Goal: Task Accomplishment & Management: Use online tool/utility

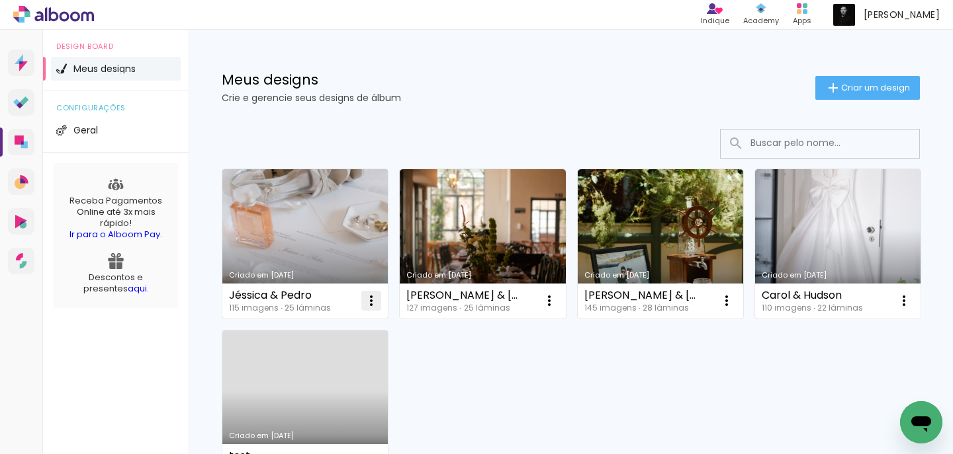
click at [370, 297] on iron-icon at bounding box center [371, 301] width 16 height 16
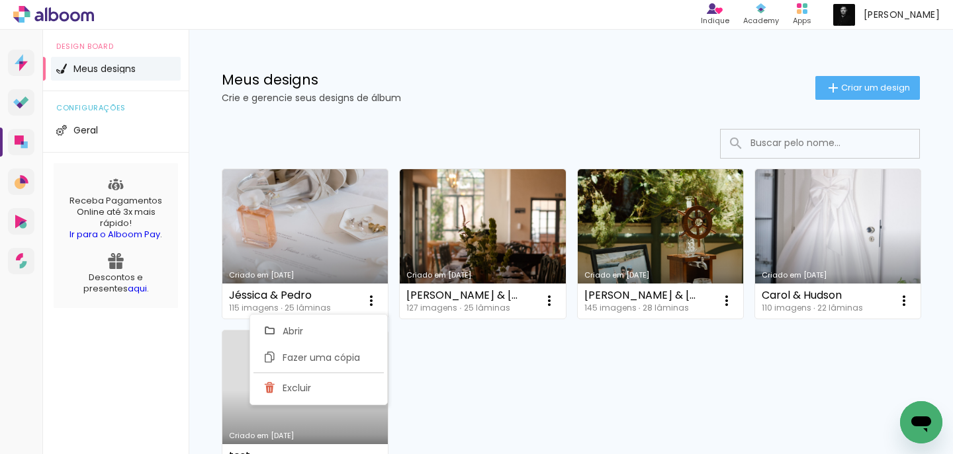
click at [668, 333] on div "Criado em 06/06/25 Jéssica & Pedro 115 imagens ∙ 25 lâminas Abrir Fazer uma cóp…" at bounding box center [571, 324] width 710 height 322
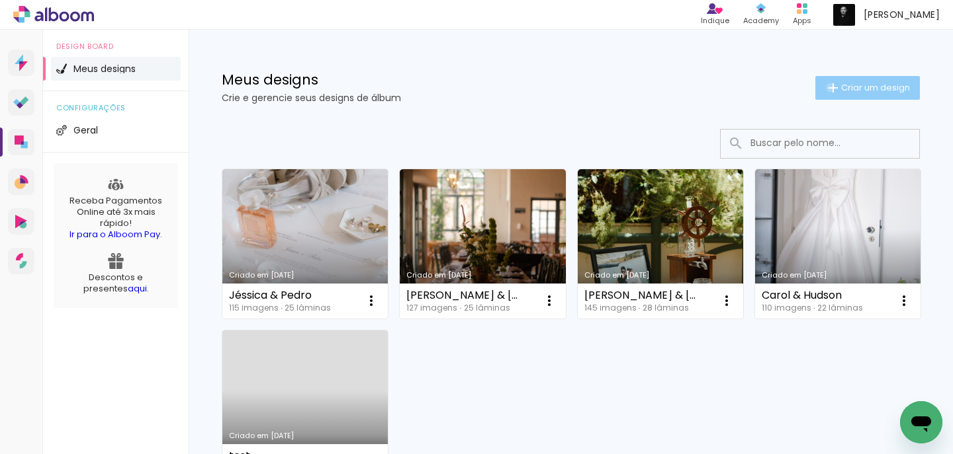
click at [825, 87] on iron-icon at bounding box center [833, 88] width 16 height 16
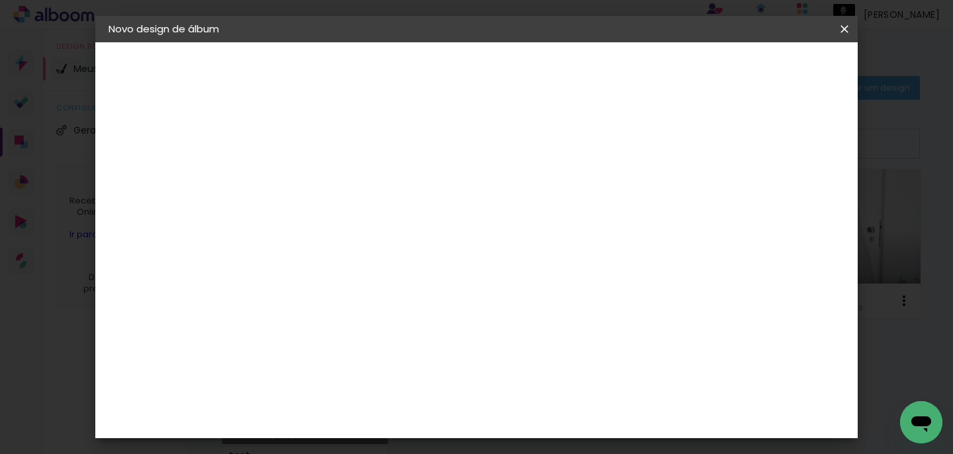
click at [325, 174] on input at bounding box center [325, 177] width 0 height 21
type input "Brenda & [PERSON_NAME]"
type paper-input "Brenda & [PERSON_NAME]"
click at [0, 0] on slot "Avançar" at bounding box center [0, 0] width 0 height 0
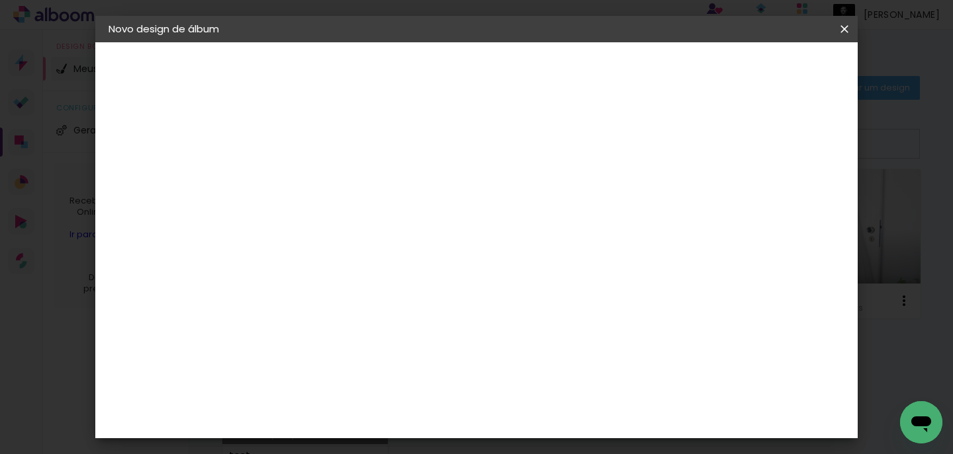
click at [0, 0] on slot "Avançar" at bounding box center [0, 0] width 0 height 0
click at [392, 222] on iron-icon at bounding box center [384, 230] width 16 height 16
click at [683, 221] on paper-item "Padrão" at bounding box center [562, 219] width 265 height 26
type input "Padrão"
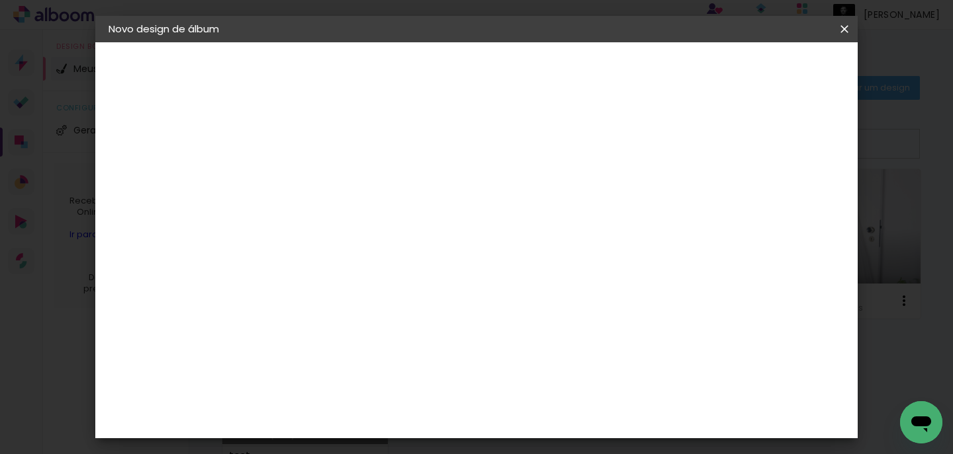
scroll to position [383, 0]
click at [507, 394] on span "30.5 × 60.6 cm" at bounding box center [485, 411] width 44 height 35
click at [0, 0] on slot "Avançar" at bounding box center [0, 0] width 0 height 0
click at [628, 69] on span "Iniciar design" at bounding box center [600, 74] width 56 height 19
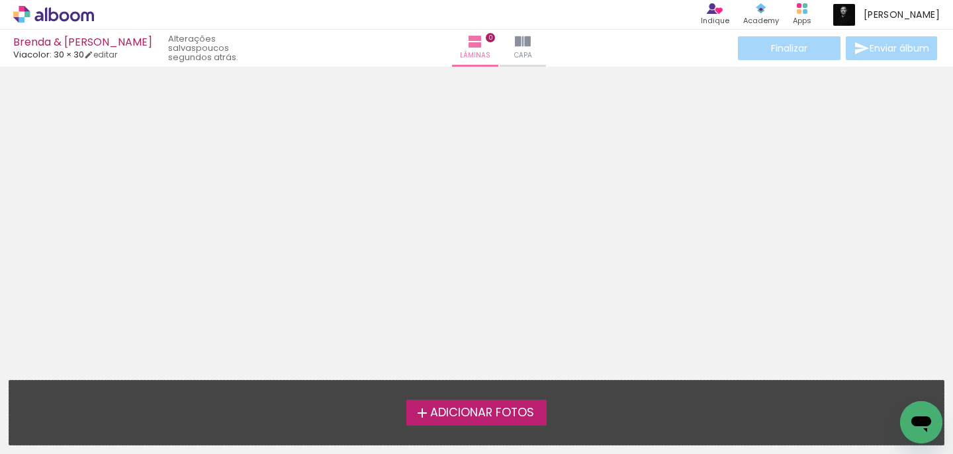
click at [478, 411] on span "Adicionar Fotos" at bounding box center [482, 414] width 104 height 12
click at [0, 0] on input "file" at bounding box center [0, 0] width 0 height 0
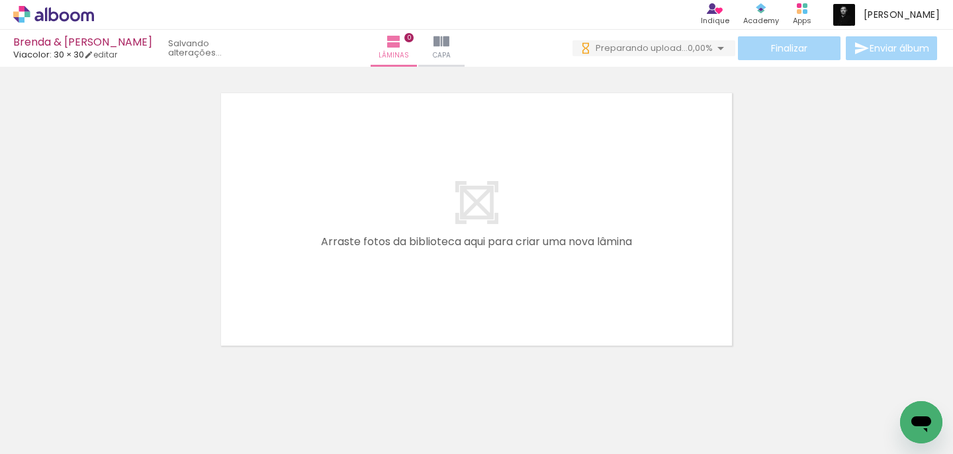
click at [49, 437] on span "Adicionar Fotos" at bounding box center [47, 436] width 40 height 15
click at [0, 0] on input "file" at bounding box center [0, 0] width 0 height 0
click at [32, 435] on span "Adicionar Fotos" at bounding box center [47, 436] width 40 height 15
click at [0, 0] on input "file" at bounding box center [0, 0] width 0 height 0
click at [32, 435] on span "Adicionar Fotos" at bounding box center [47, 436] width 40 height 15
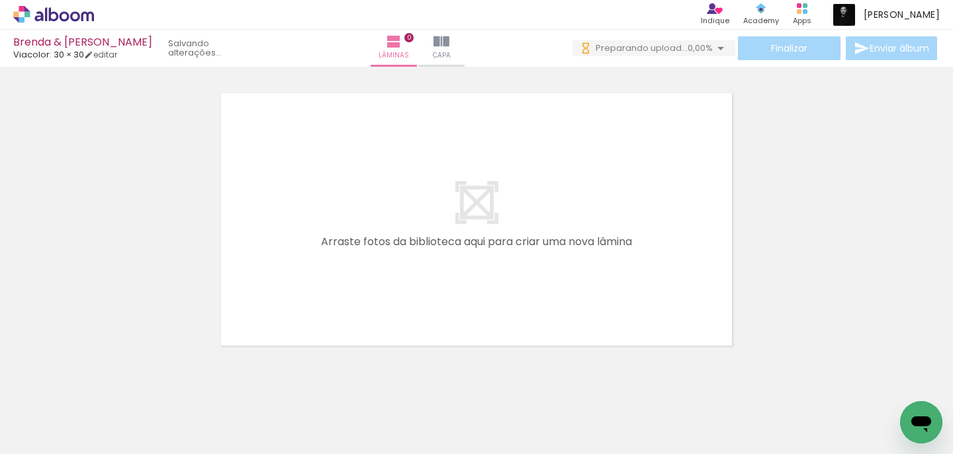
click at [0, 0] on input "file" at bounding box center [0, 0] width 0 height 0
drag, startPoint x: 142, startPoint y: 449, endPoint x: 402, endPoint y: 447, distance: 259.3
click at [108, 447] on iron-horizontal-list at bounding box center [95, 413] width 26 height 83
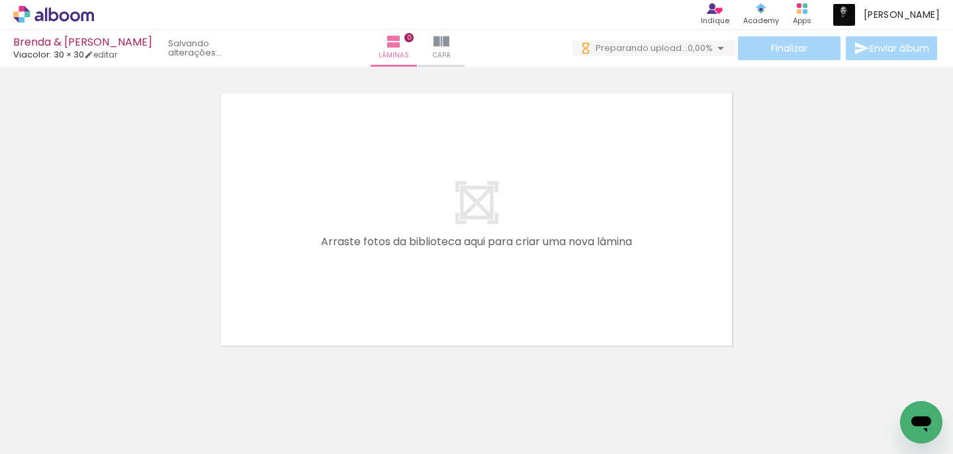
drag, startPoint x: 198, startPoint y: 449, endPoint x: 406, endPoint y: 447, distance: 207.7
click at [108, 447] on iron-horizontal-list at bounding box center [95, 413] width 26 height 83
drag, startPoint x: 395, startPoint y: 450, endPoint x: 561, endPoint y: 441, distance: 166.3
click at [108, 441] on iron-horizontal-list at bounding box center [95, 413] width 26 height 83
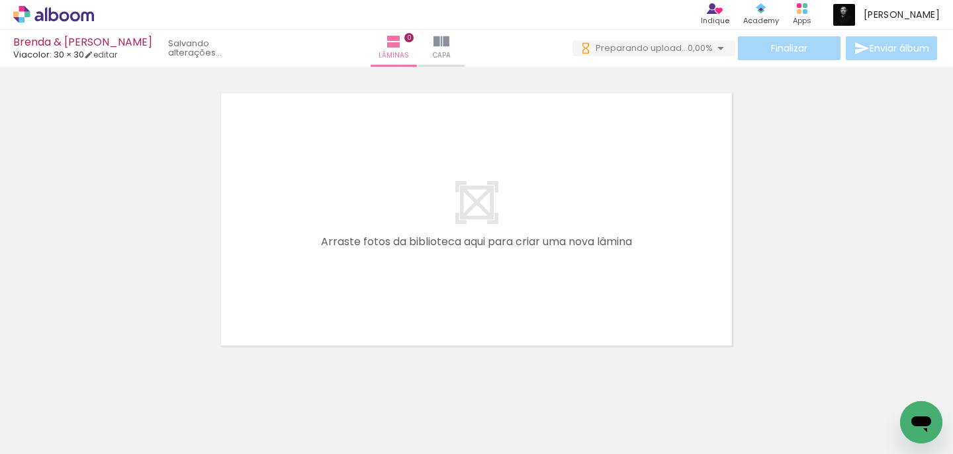
scroll to position [0, 2886]
drag, startPoint x: 465, startPoint y: 448, endPoint x: 273, endPoint y: 451, distance: 192.5
click at [108, 451] on iron-horizontal-list at bounding box center [95, 413] width 26 height 83
drag, startPoint x: 365, startPoint y: 450, endPoint x: 453, endPoint y: 451, distance: 88.0
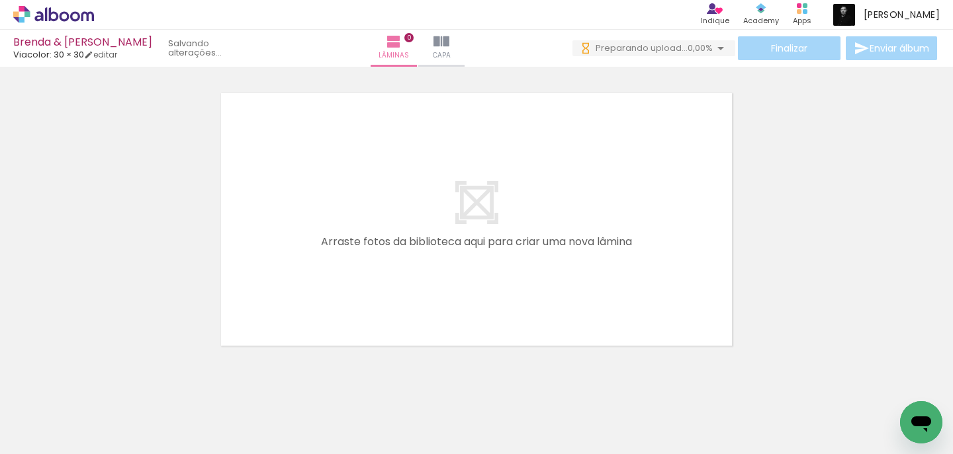
click at [108, 451] on iron-horizontal-list at bounding box center [95, 413] width 26 height 83
click at [108, 449] on iron-horizontal-list at bounding box center [95, 413] width 26 height 83
click at [108, 447] on iron-horizontal-list at bounding box center [95, 413] width 26 height 83
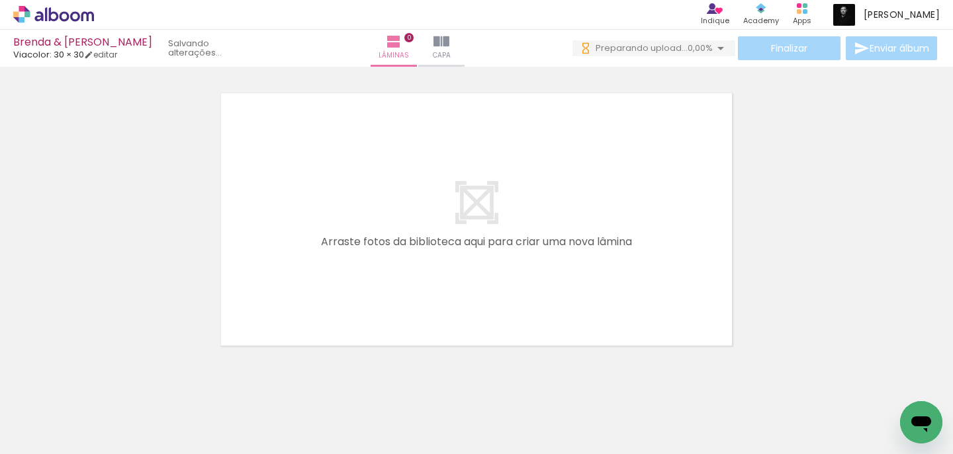
click at [108, 451] on iron-horizontal-list at bounding box center [95, 413] width 26 height 83
click at [108, 449] on iron-horizontal-list at bounding box center [95, 413] width 26 height 83
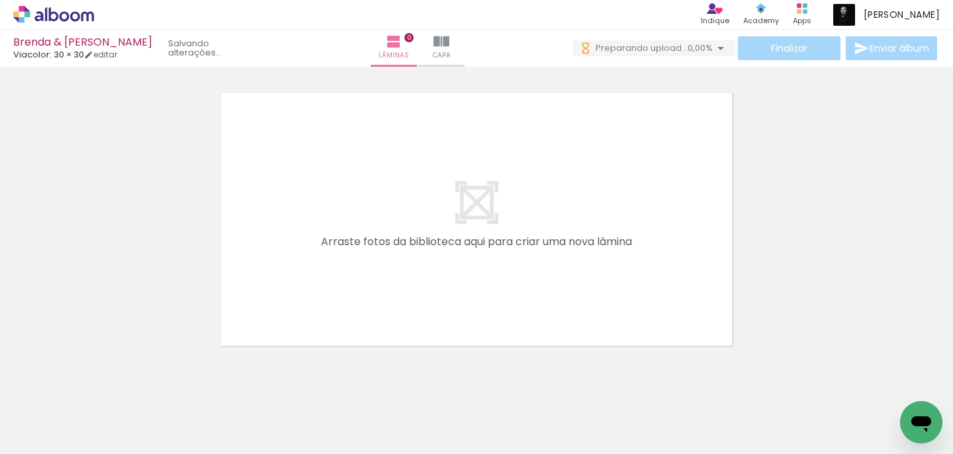
scroll to position [0, 6482]
click at [108, 449] on iron-horizontal-list at bounding box center [95, 413] width 26 height 83
click at [108, 448] on iron-horizontal-list at bounding box center [95, 413] width 26 height 83
click at [108, 449] on iron-horizontal-list at bounding box center [95, 413] width 26 height 83
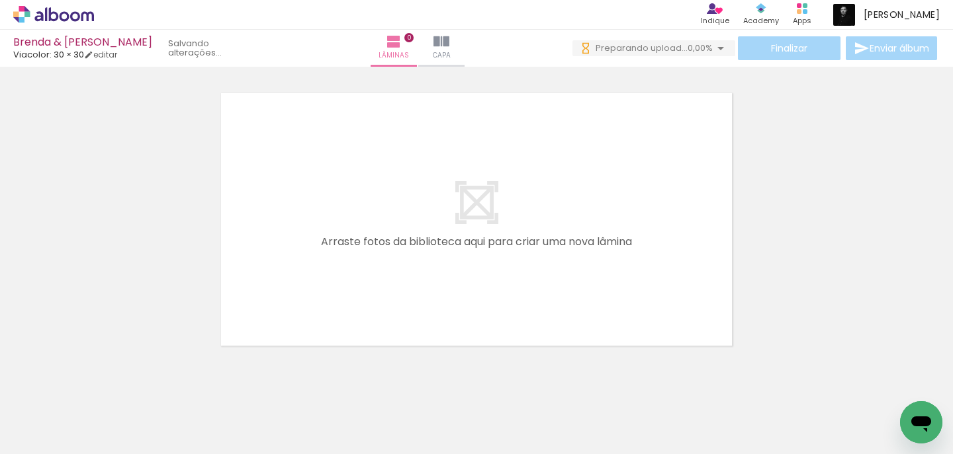
scroll to position [0, 7666]
click at [108, 449] on iron-horizontal-list at bounding box center [95, 413] width 26 height 83
drag, startPoint x: 747, startPoint y: 451, endPoint x: 798, endPoint y: 454, distance: 51.0
click at [108, 454] on iron-horizontal-list at bounding box center [95, 413] width 26 height 83
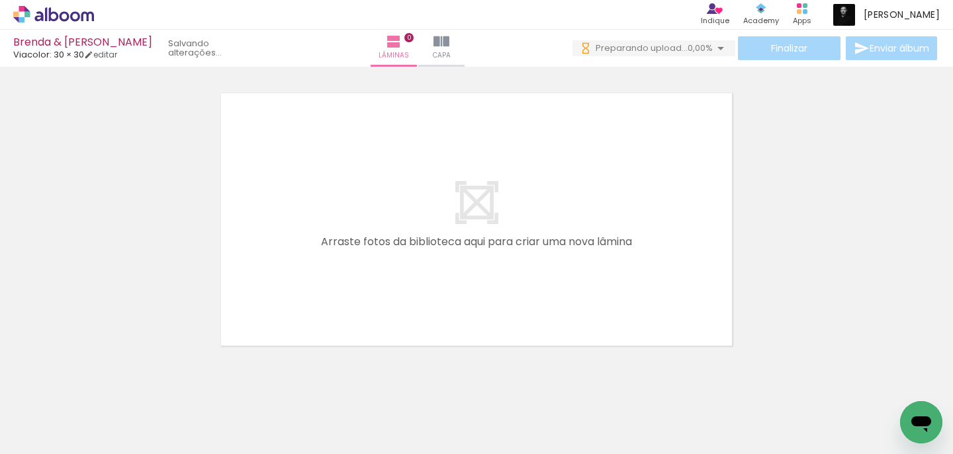
scroll to position [0, 7691]
click at [108, 448] on iron-horizontal-list at bounding box center [95, 413] width 26 height 83
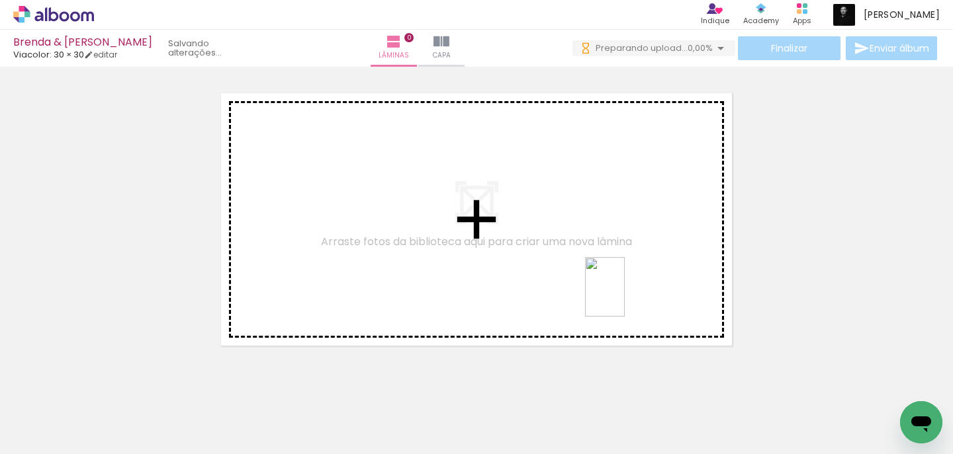
drag, startPoint x: 511, startPoint y: 417, endPoint x: 625, endPoint y: 297, distance: 165.2
click at [625, 297] on quentale-workspace at bounding box center [476, 227] width 953 height 454
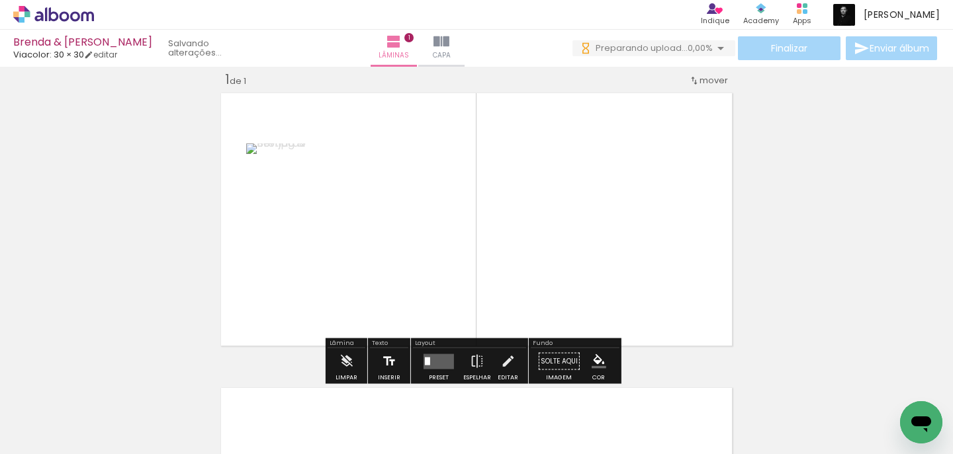
click at [384, 361] on iron-icon at bounding box center [389, 362] width 15 height 26
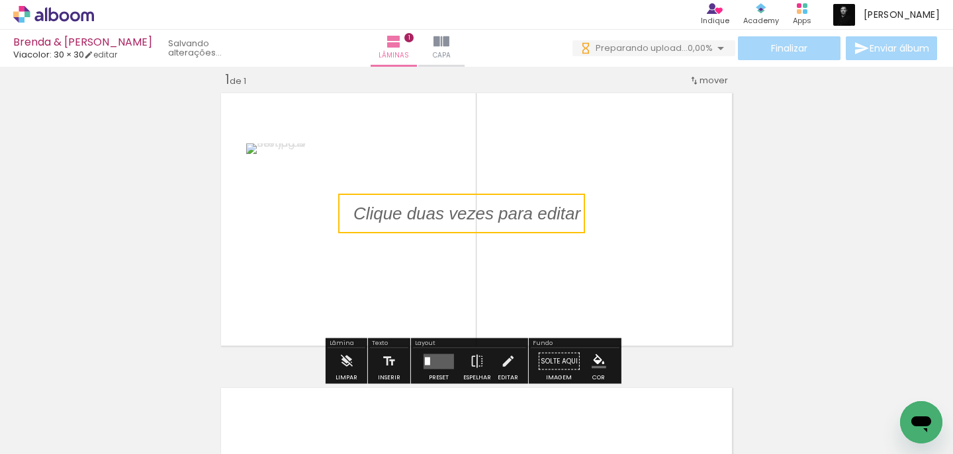
click at [431, 218] on quentale-selection at bounding box center [461, 214] width 247 height 40
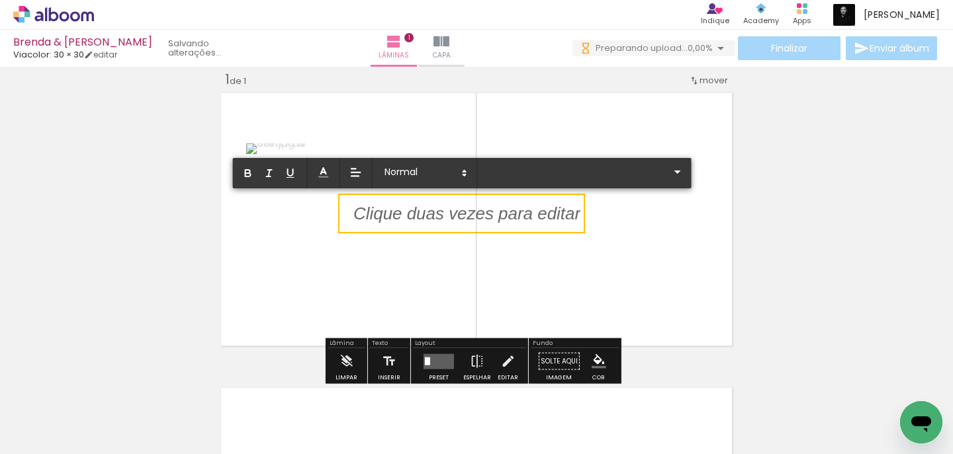
click at [454, 215] on p at bounding box center [466, 222] width 227 height 24
click at [587, 249] on quentale-layouter at bounding box center [476, 220] width 520 height 262
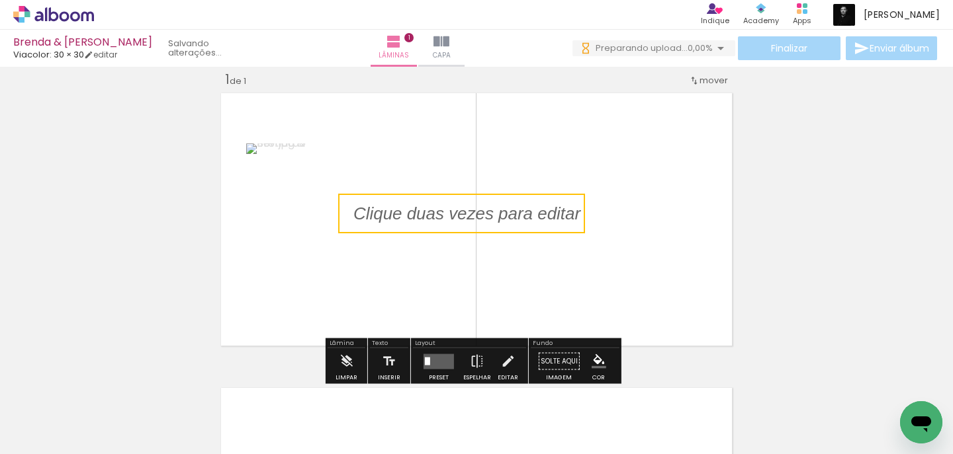
drag, startPoint x: 327, startPoint y: 158, endPoint x: 417, endPoint y: 166, distance: 90.3
click at [417, 166] on quentale-layouter at bounding box center [476, 220] width 520 height 262
drag, startPoint x: 512, startPoint y: 211, endPoint x: 515, endPoint y: 357, distance: 146.2
click at [515, 357] on div "Inserir lâmina 1 de 1" at bounding box center [476, 350] width 953 height 591
click at [369, 310] on quentale-layouter at bounding box center [476, 220] width 520 height 262
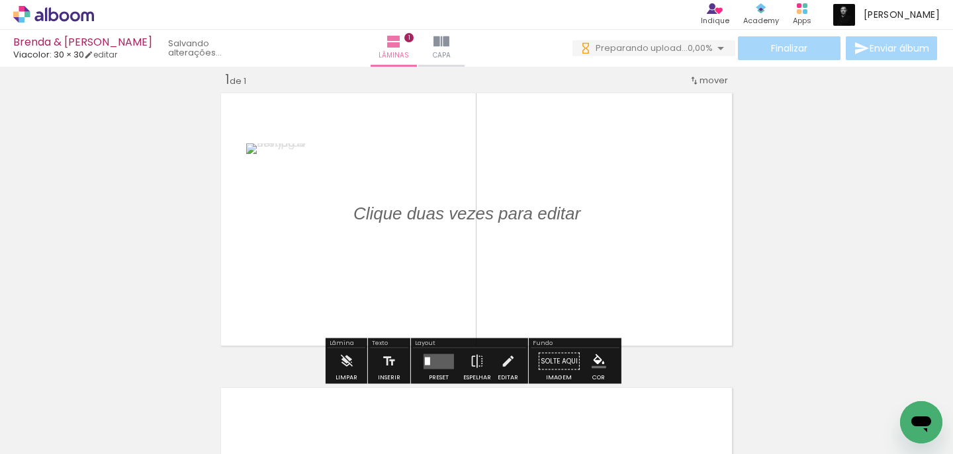
drag, startPoint x: 371, startPoint y: 216, endPoint x: 586, endPoint y: 329, distance: 243.3
click at [586, 329] on album-spread "1 de 1" at bounding box center [476, 220] width 520 height 262
click at [155, 236] on div "Inserir lâmina 1 de 1" at bounding box center [476, 350] width 953 height 591
click at [776, 157] on div "Inserir lâmina 1 de 1" at bounding box center [476, 350] width 953 height 591
click at [715, 50] on iron-icon at bounding box center [721, 48] width 16 height 16
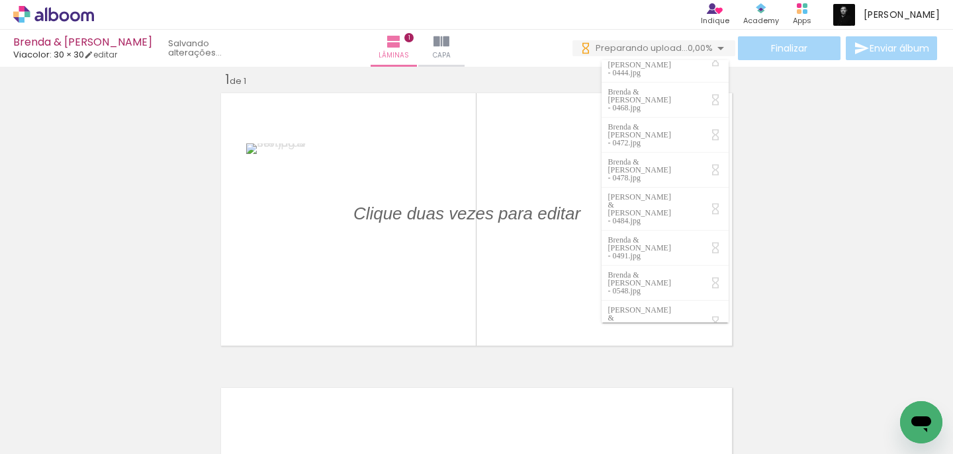
scroll to position [3698, 0]
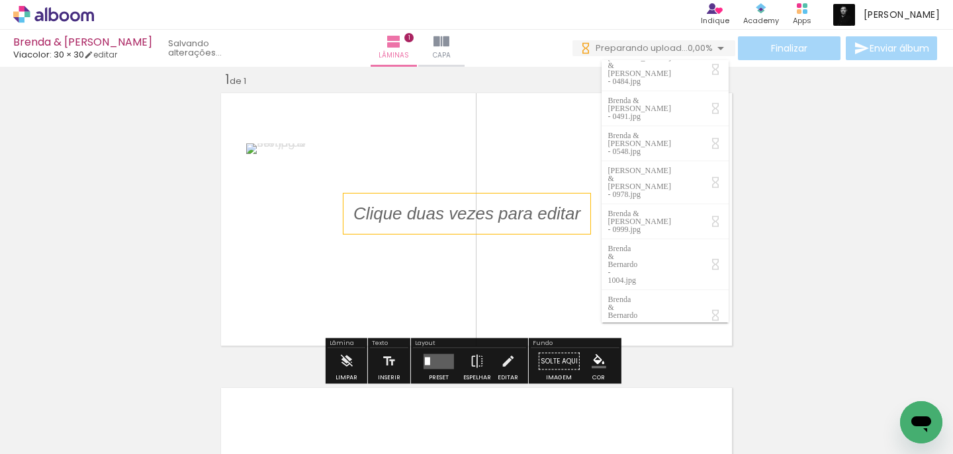
click at [469, 218] on p at bounding box center [476, 214] width 247 height 24
click at [463, 146] on quentale-layouter at bounding box center [476, 220] width 520 height 262
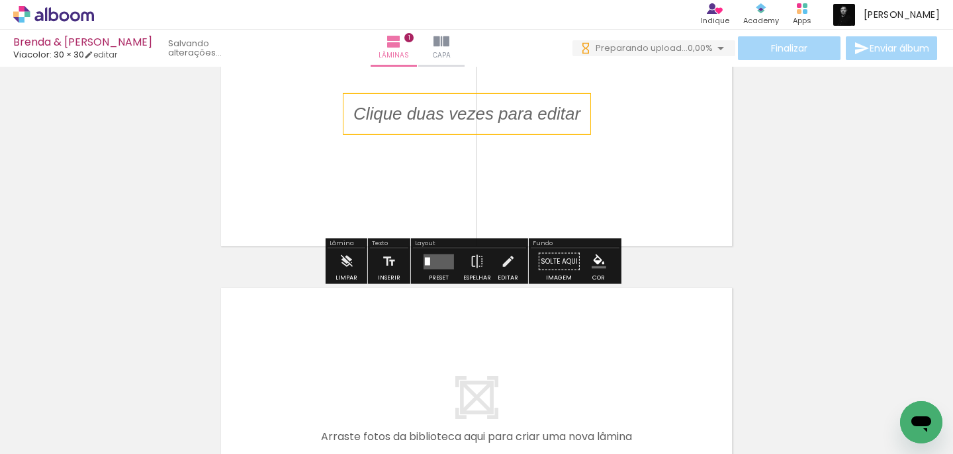
scroll to position [0, 0]
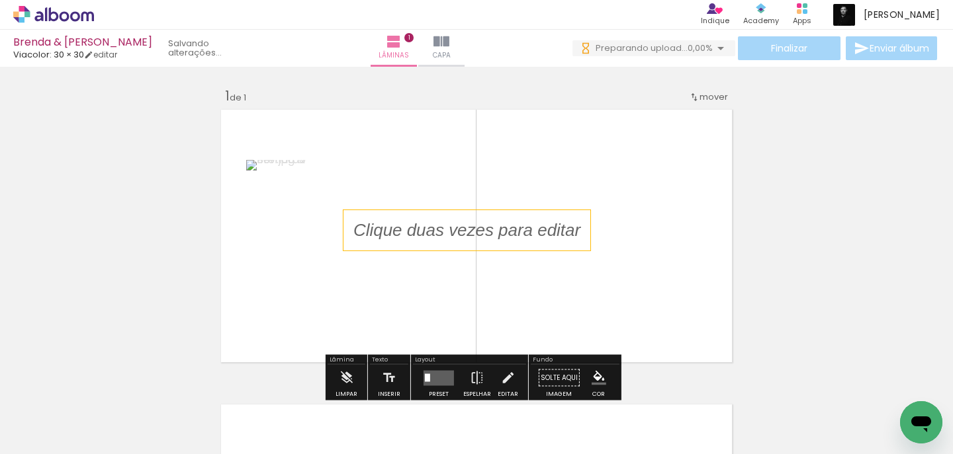
drag, startPoint x: 389, startPoint y: 216, endPoint x: 492, endPoint y: 206, distance: 103.7
click at [492, 206] on album-spread "1 de 1" at bounding box center [476, 236] width 520 height 262
drag, startPoint x: 462, startPoint y: 232, endPoint x: 527, endPoint y: 257, distance: 69.8
click at [527, 269] on album-spread "1 de 1" at bounding box center [476, 236] width 520 height 262
click at [520, 229] on p at bounding box center [476, 230] width 247 height 24
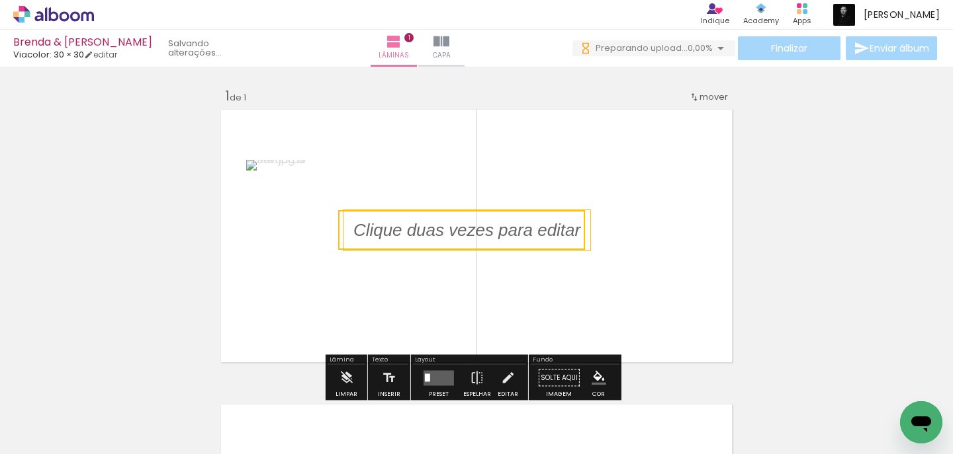
click at [329, 177] on quentale-layouter at bounding box center [476, 236] width 520 height 262
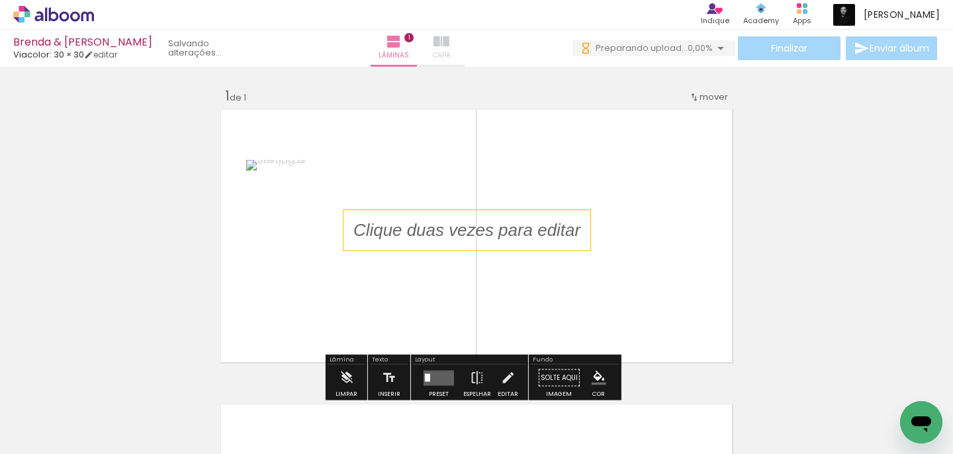
click at [449, 49] on iron-icon at bounding box center [441, 42] width 16 height 16
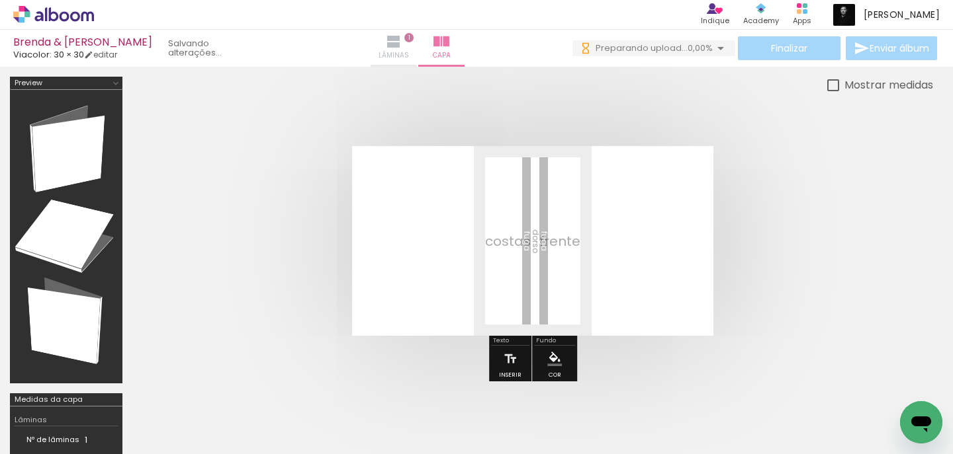
click at [402, 48] on iron-icon at bounding box center [394, 42] width 16 height 16
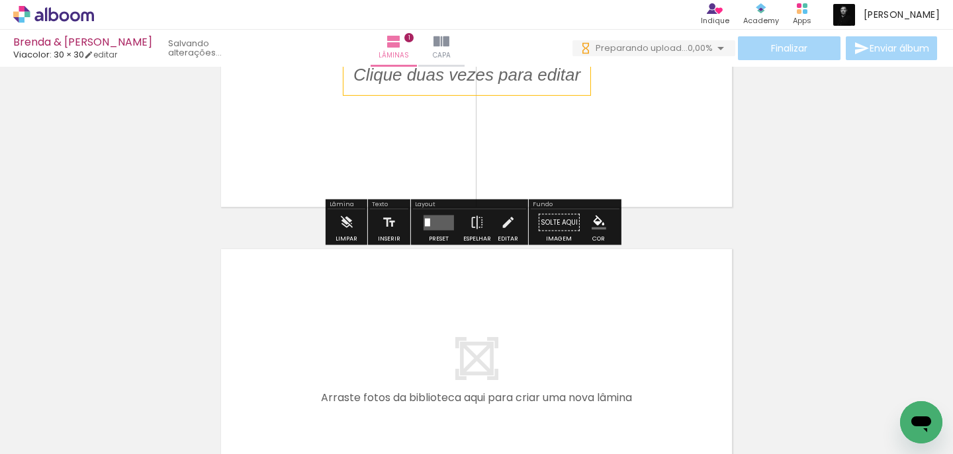
scroll to position [157, 0]
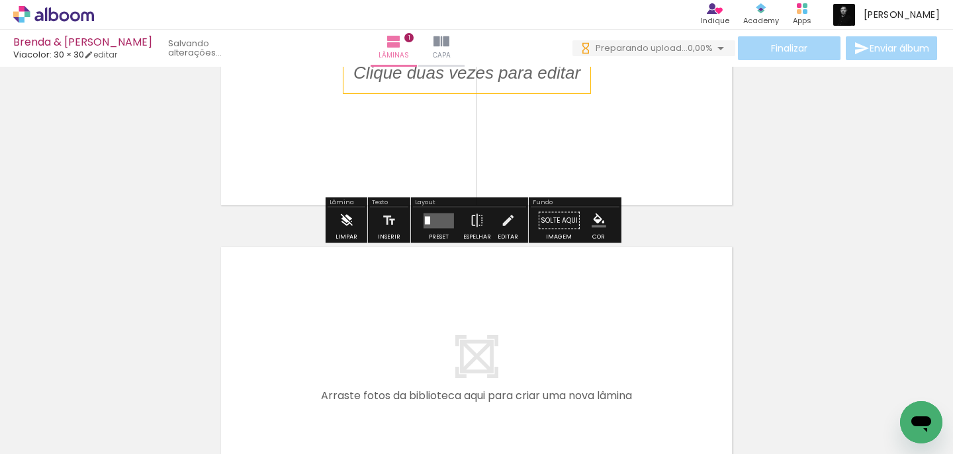
click at [343, 223] on iron-icon at bounding box center [346, 221] width 15 height 26
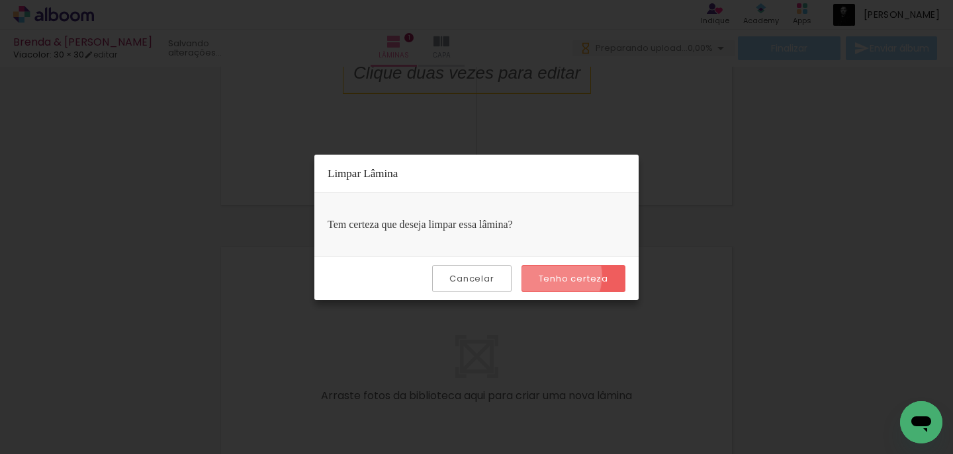
click at [0, 0] on slot "Tenho certeza" at bounding box center [0, 0] width 0 height 0
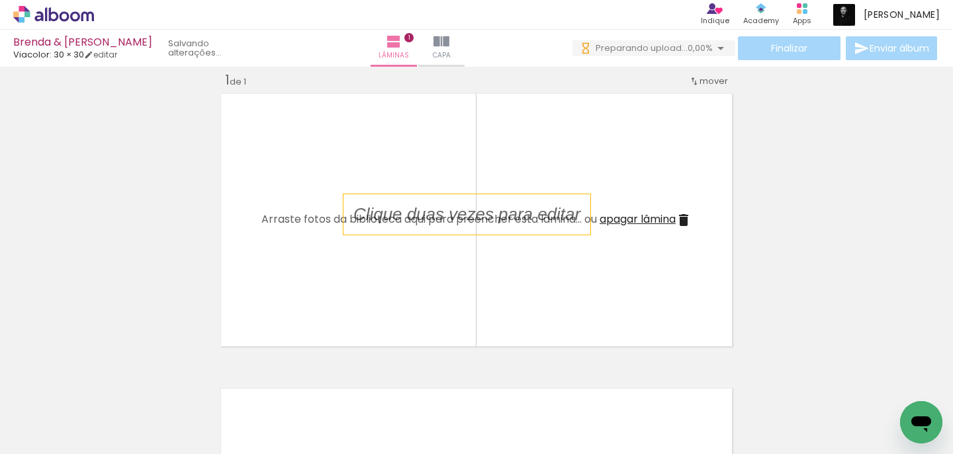
scroll to position [0, 0]
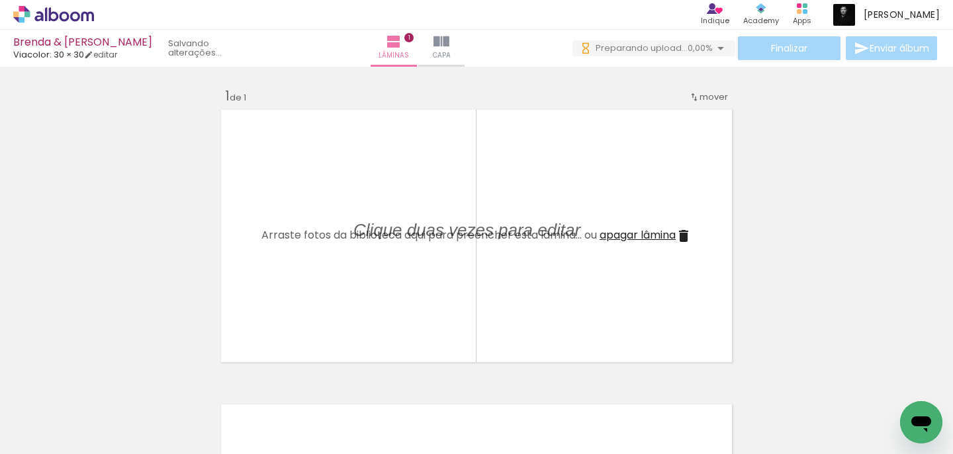
click at [686, 234] on iron-icon at bounding box center [683, 236] width 16 height 16
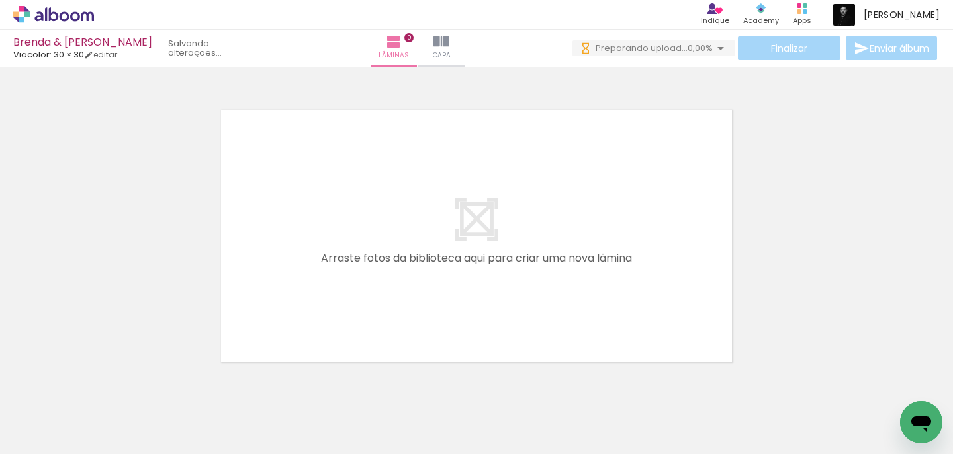
scroll to position [42, 0]
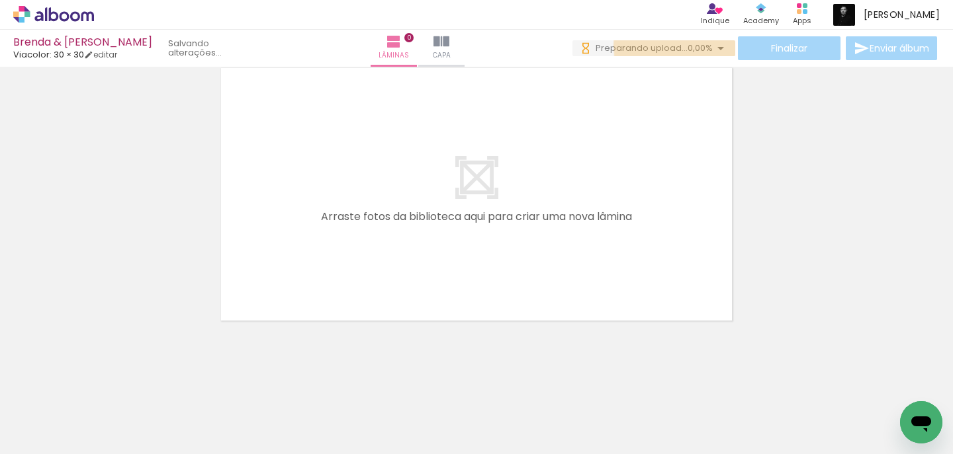
click at [717, 46] on iron-icon at bounding box center [721, 48] width 16 height 16
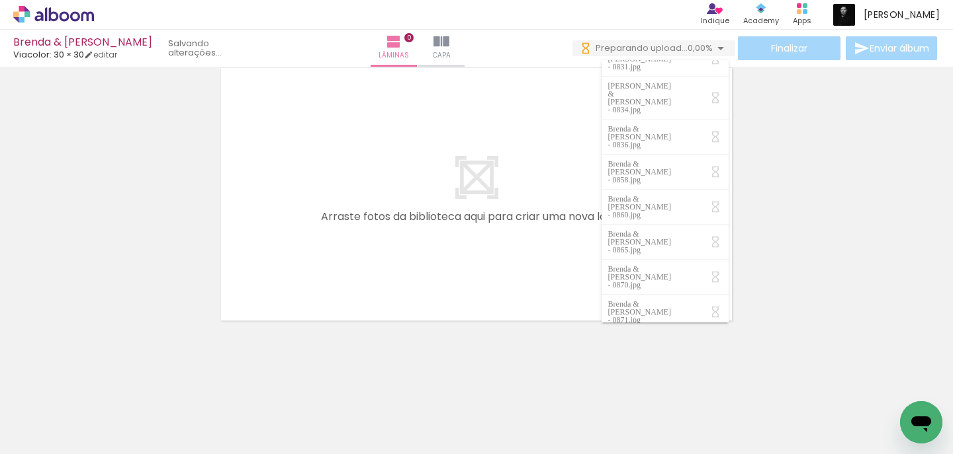
scroll to position [0, 0]
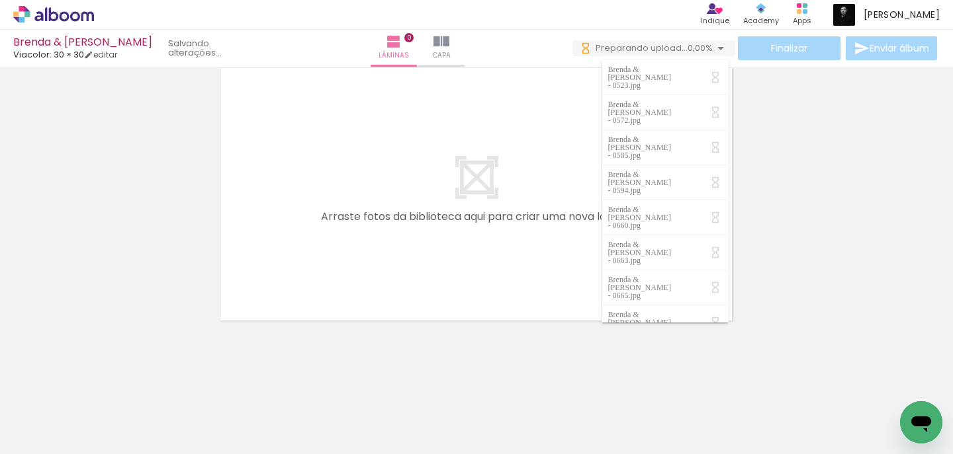
click at [809, 116] on div at bounding box center [476, 178] width 953 height 296
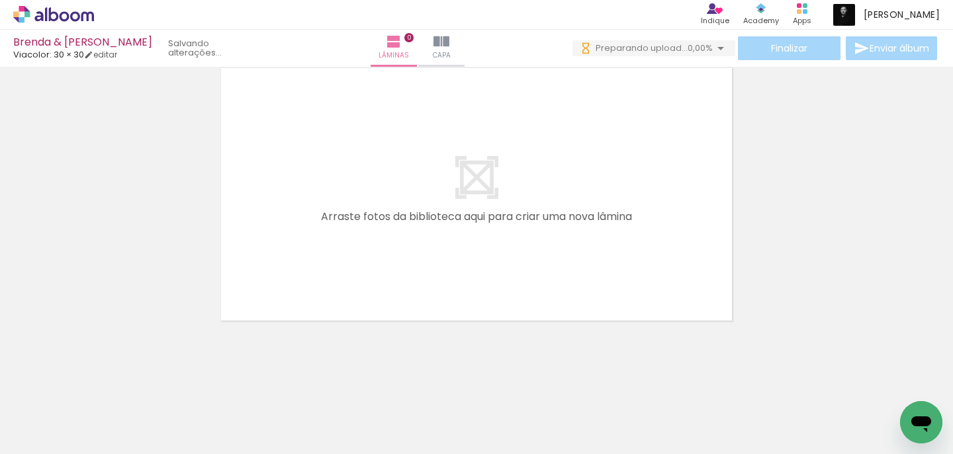
click at [716, 46] on iron-icon at bounding box center [721, 48] width 16 height 16
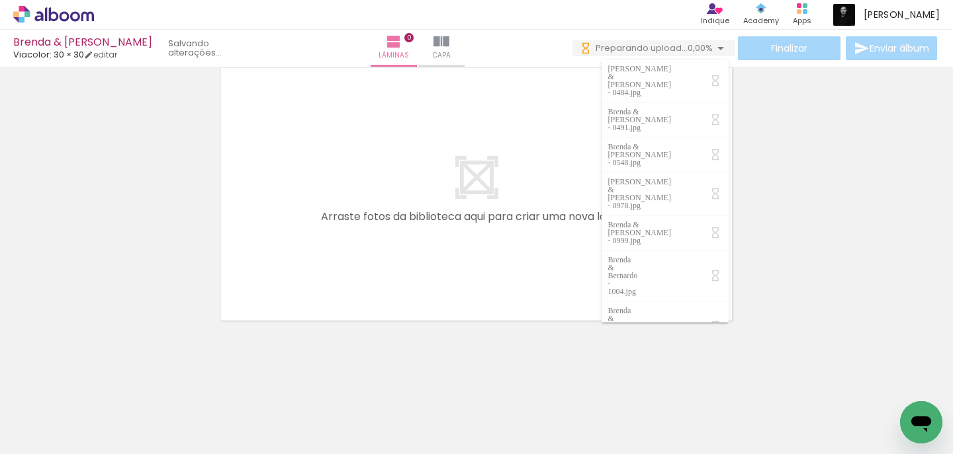
scroll to position [3698, 0]
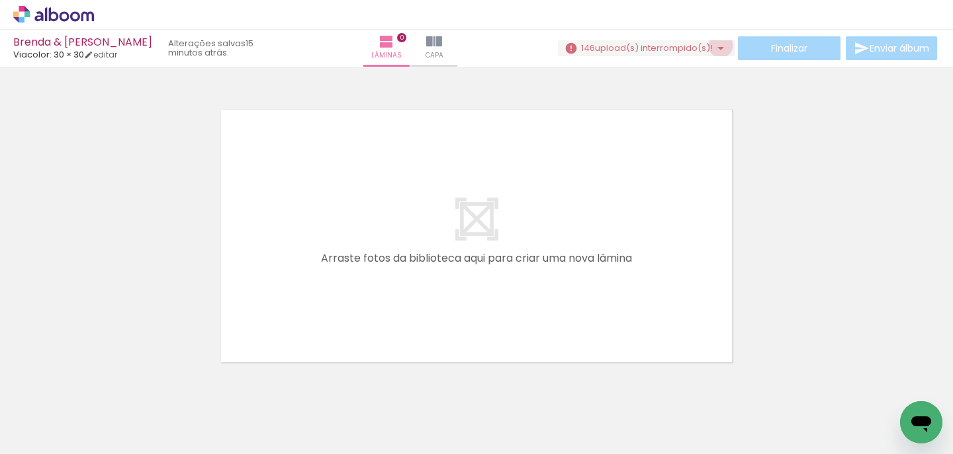
click at [716, 46] on iron-icon at bounding box center [721, 48] width 16 height 16
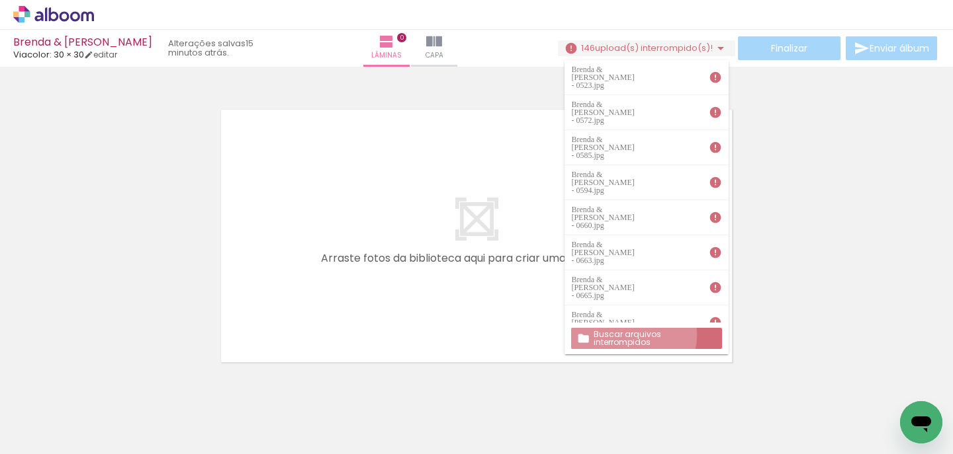
click at [0, 0] on slot "Buscar arquivos interrompidos" at bounding box center [0, 0] width 0 height 0
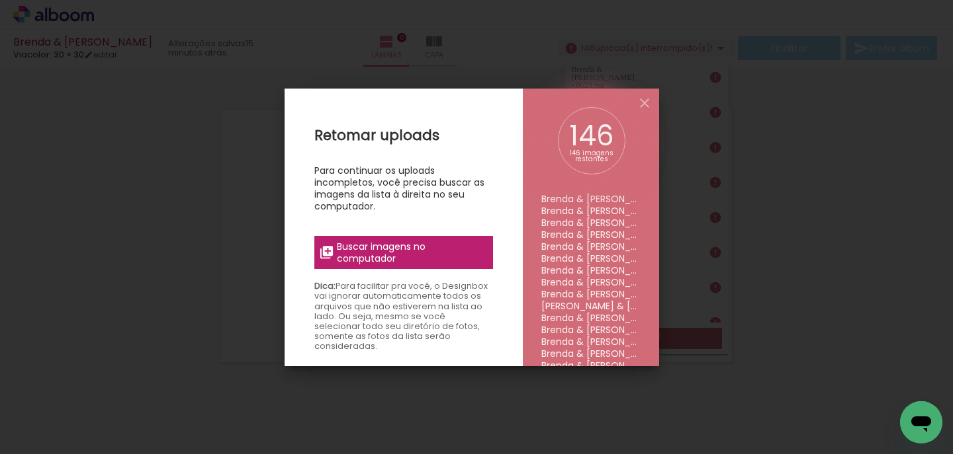
click at [421, 251] on span "Buscar imagens no computador" at bounding box center [411, 253] width 148 height 24
click at [0, 0] on input "file" at bounding box center [0, 0] width 0 height 0
click at [414, 256] on span "Buscar imagens no computador" at bounding box center [411, 253] width 148 height 24
click at [0, 0] on input "file" at bounding box center [0, 0] width 0 height 0
click at [380, 243] on span "Buscar imagens no computador" at bounding box center [411, 253] width 148 height 24
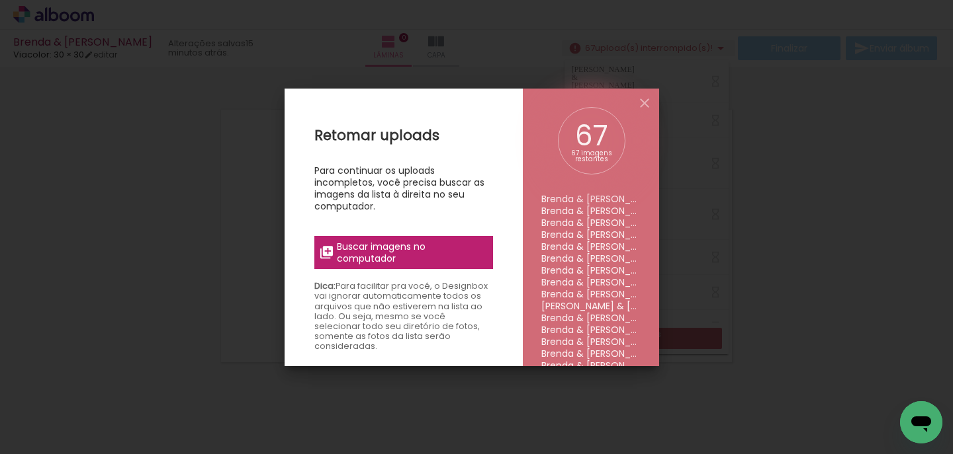
click at [0, 0] on input "file" at bounding box center [0, 0] width 0 height 0
click at [443, 253] on span "Buscar imagens no computador" at bounding box center [411, 253] width 148 height 24
click at [0, 0] on input "file" at bounding box center [0, 0] width 0 height 0
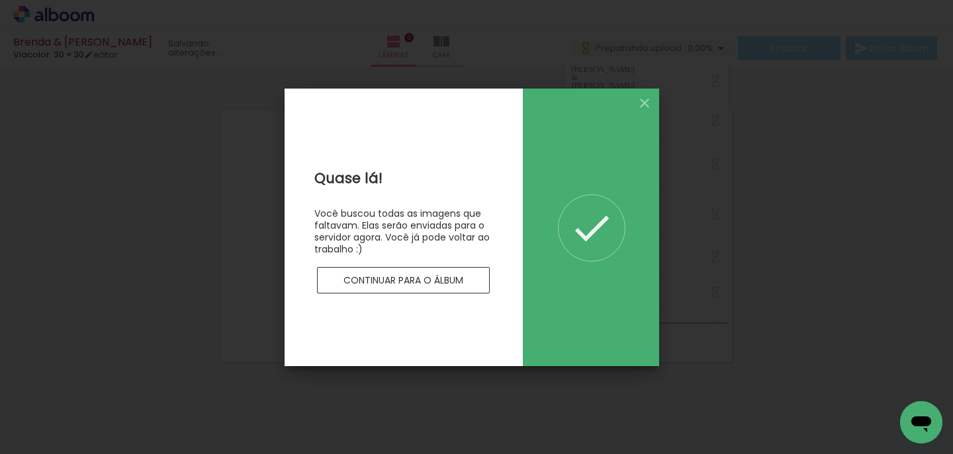
click at [0, 0] on slot "Continuar para o álbum" at bounding box center [0, 0] width 0 height 0
